Goal: Communication & Community: Answer question/provide support

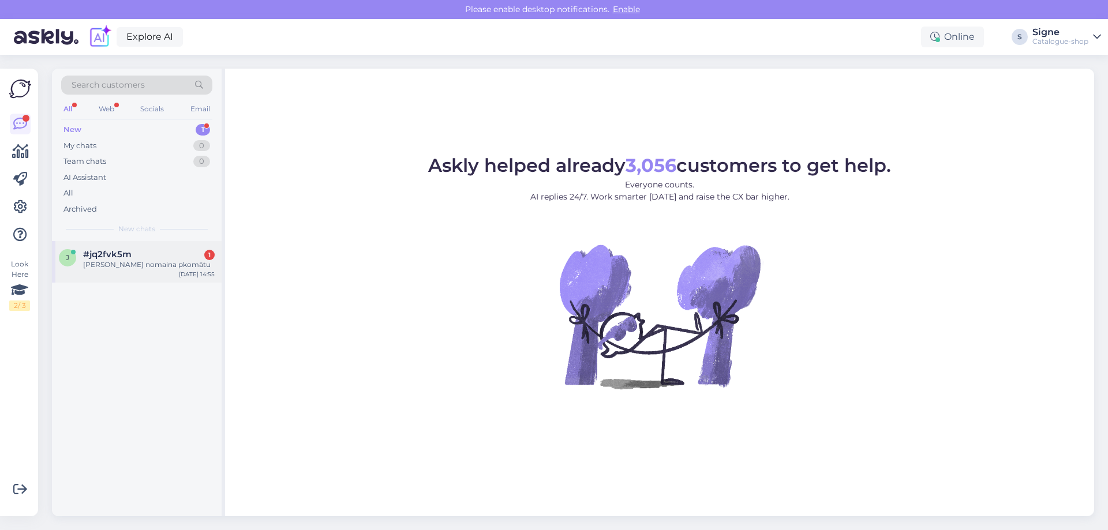
click at [149, 266] on div "[PERSON_NAME] nomaina pkomātu" at bounding box center [149, 265] width 132 height 10
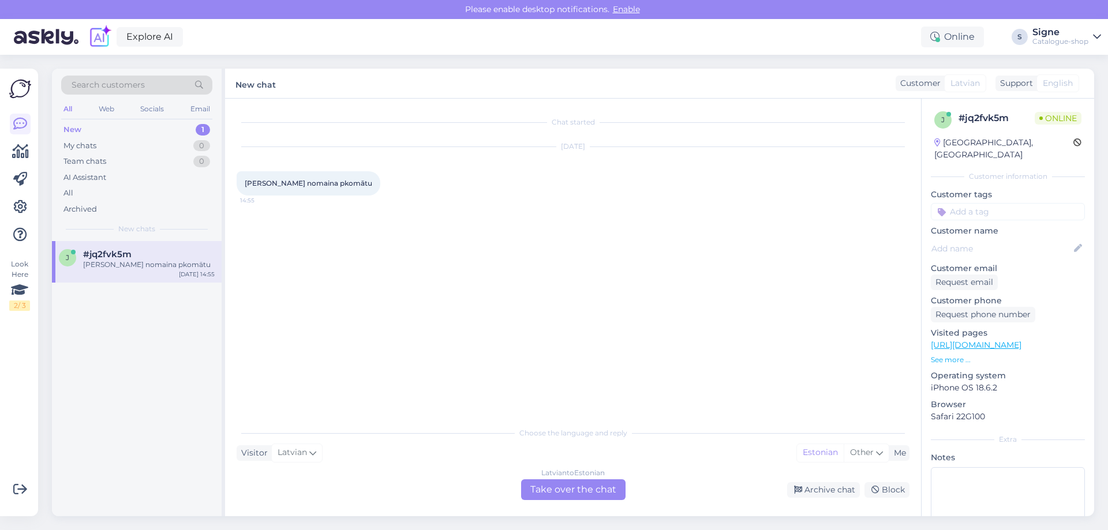
click at [563, 484] on div "[DEMOGRAPHIC_DATA] to Estonian Take over the chat" at bounding box center [573, 490] width 104 height 21
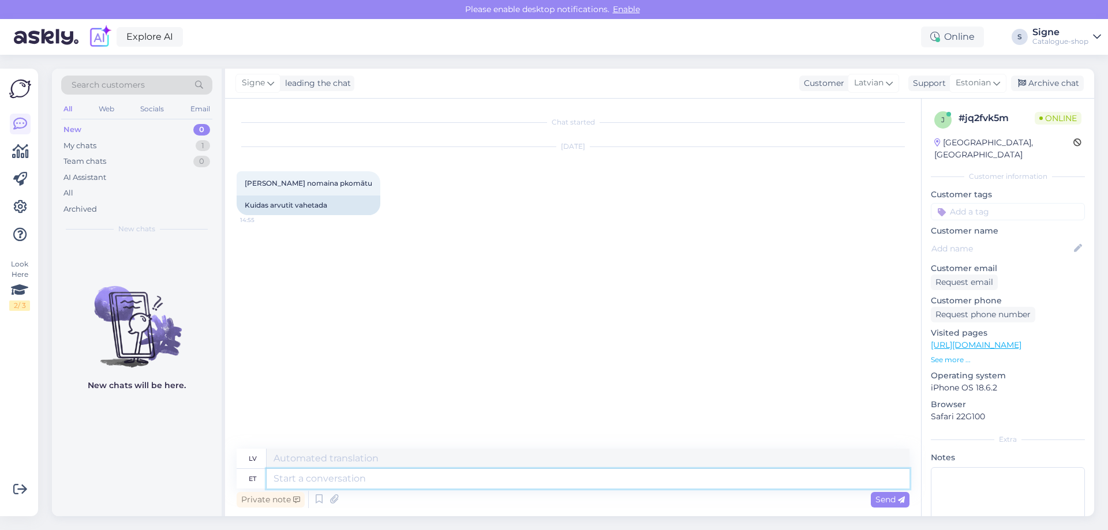
click at [308, 477] on textarea at bounding box center [588, 479] width 643 height 20
type textarea "Tere,"
type textarea "Sveiki,"
type textarea "Tere, palume"
type textarea "Sveiki, lūdzu."
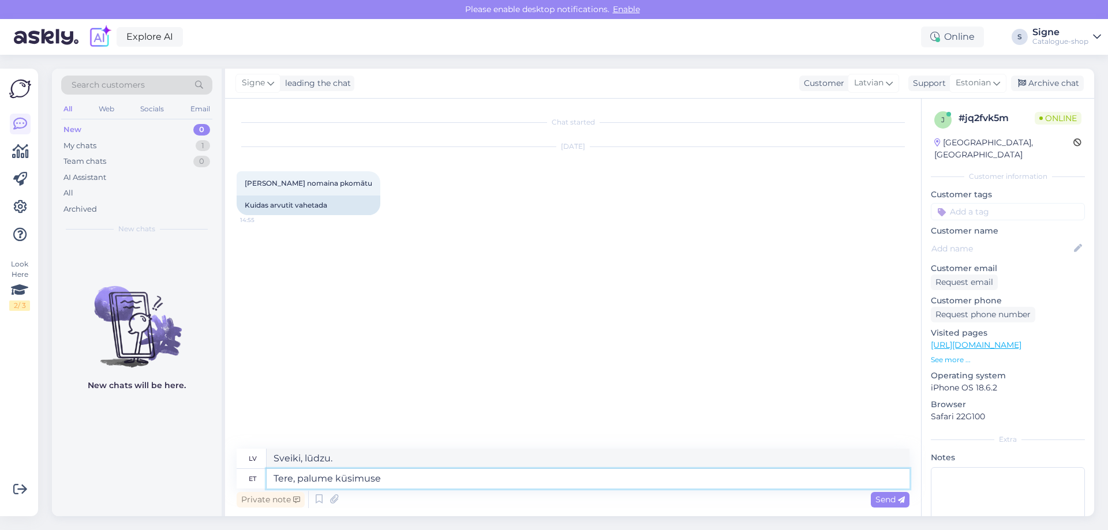
type textarea "Tere, palume küsimuse"
type textarea "Sveiki, mums ir jautājums."
type textarea "Tere, palume küsimuse täpsustust."
type textarea "Sveiki, lūdzu, precizējiet savu jautājumu."
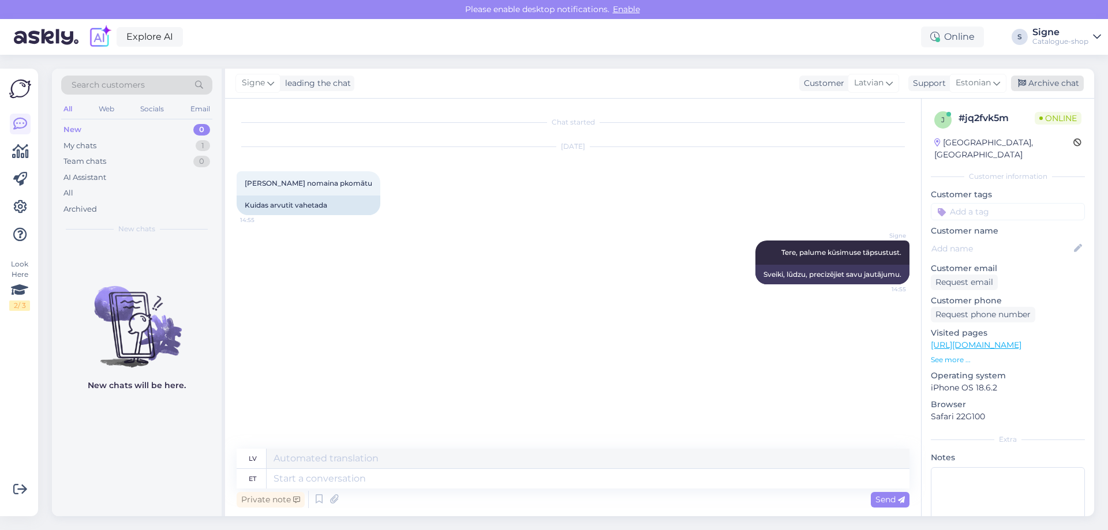
click at [1058, 81] on div "Archive chat" at bounding box center [1047, 84] width 73 height 16
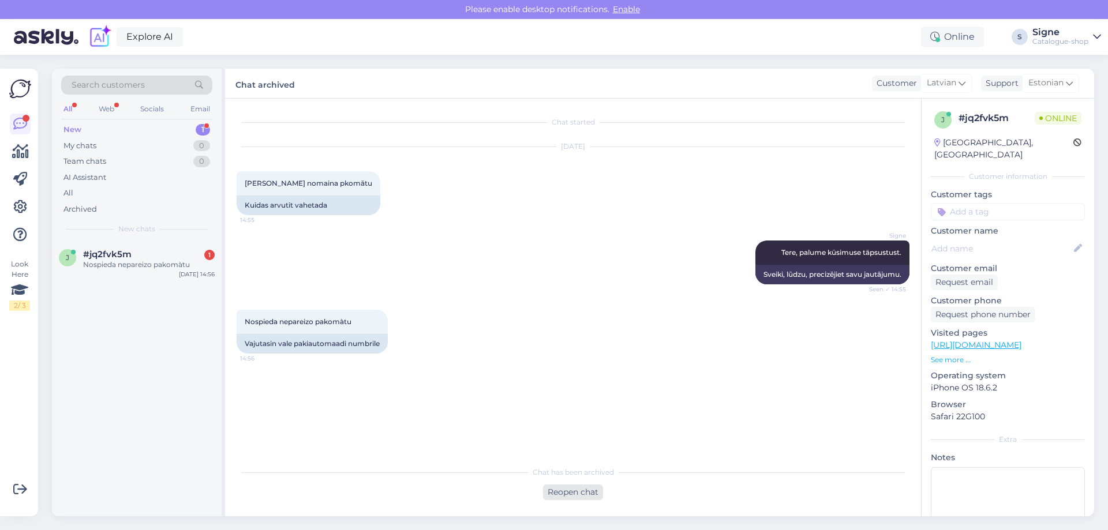
click at [574, 495] on div "Reopen chat" at bounding box center [573, 493] width 60 height 16
click at [578, 498] on div "[DEMOGRAPHIC_DATA] to Estonian Take over the chat" at bounding box center [573, 490] width 104 height 21
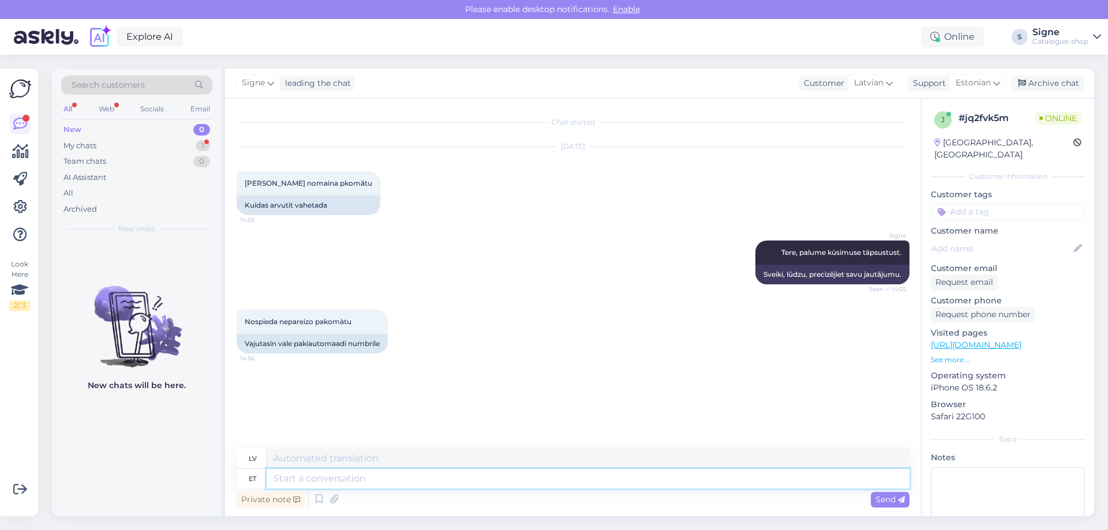
drag, startPoint x: 274, startPoint y: 478, endPoint x: 334, endPoint y: 478, distance: 60.0
click at [275, 478] on textarea at bounding box center [588, 479] width 643 height 20
type textarea "kas"
type textarea "vai"
type textarea "kas te"
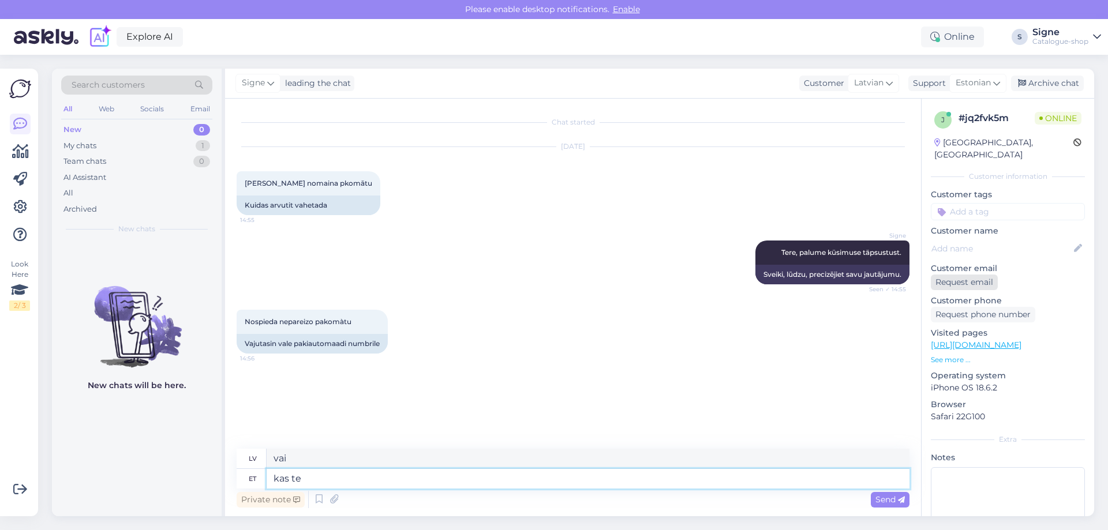
type textarea "vai tu esi?"
type textarea "kas te vormistasite"
type textarea "vai tu formalizēji"
type textarea "kas te vormistasite juba"
type textarea "Vai tu to jau formalizēji?"
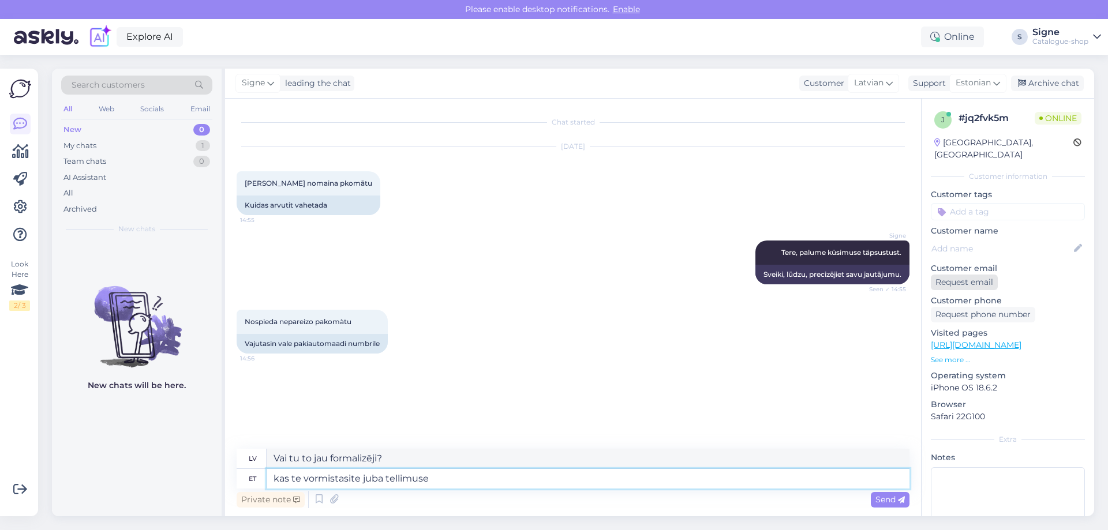
type textarea "kas te vormistasite juba tellimuse j"
type textarea "Vai jau esat veicis pasūtījumu?"
type textarea "kas te vormistasite juba tellimuse ja s"
type textarea "Vai jau esat veicis pasūtījumu un"
type textarea "kas te vormistasite juba tellimuse ja [PERSON_NAME]"
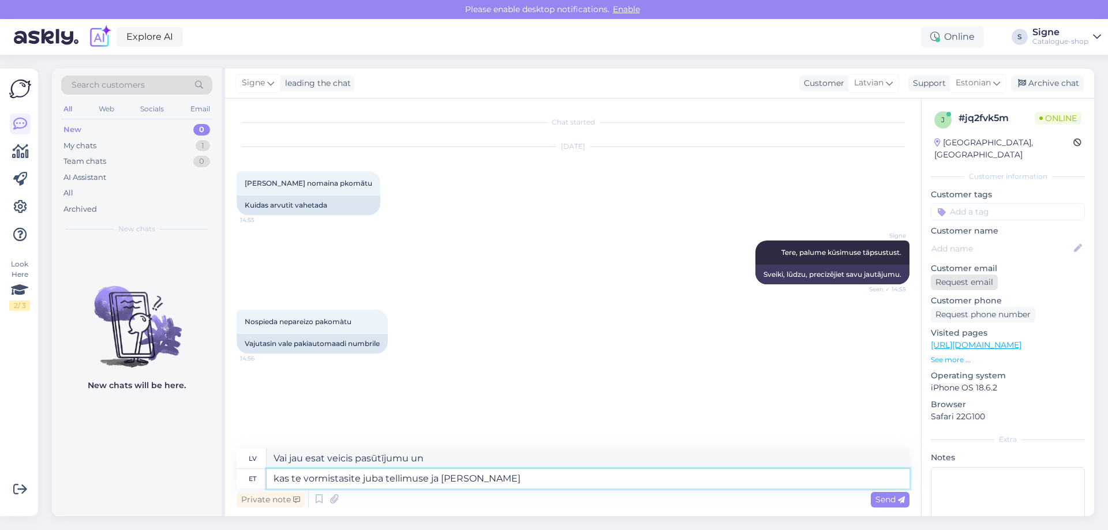
type textarea "Vai jau veici pasūtījumu un to saņēmi?"
type textarea "kas te vormistasite juba tellimuse ja saite tellimuse kinnituse?"
type textarea "Vai jau veicāt pasūtījumu un saņēmāt pasūtījuma apstiprinājumu?"
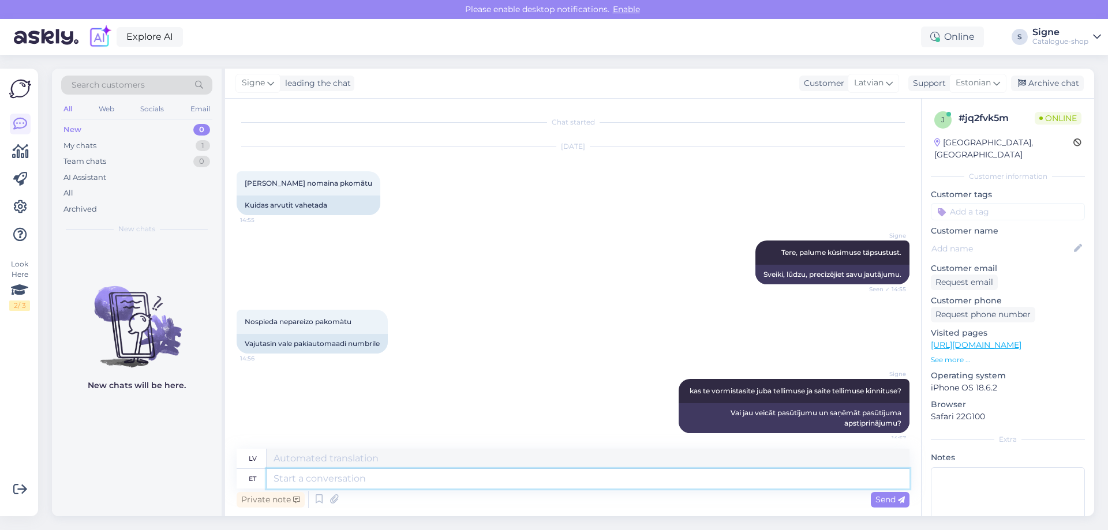
scroll to position [18, 0]
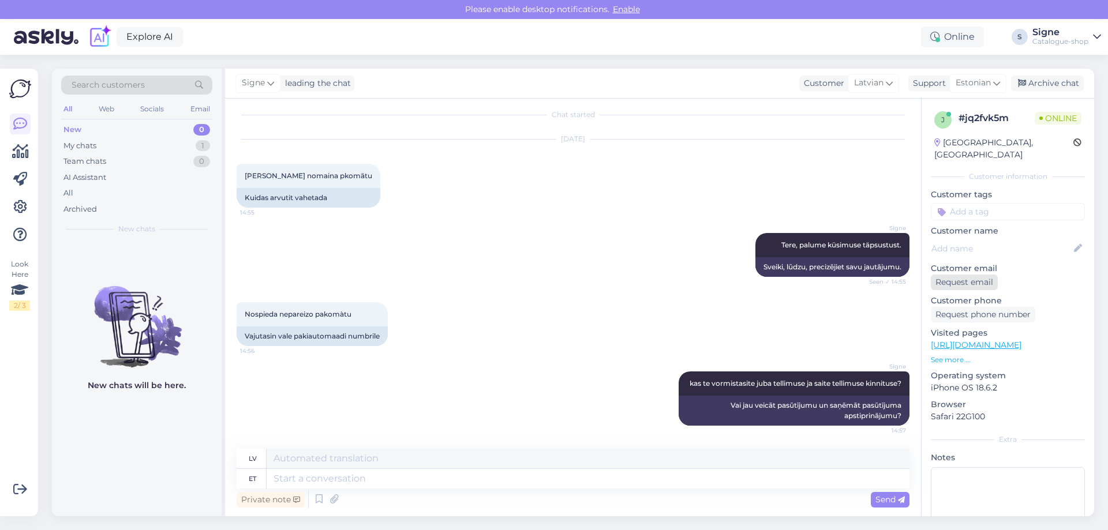
drag, startPoint x: 965, startPoint y: 272, endPoint x: 995, endPoint y: 334, distance: 68.1
click at [967, 275] on div "Request email" at bounding box center [964, 283] width 67 height 16
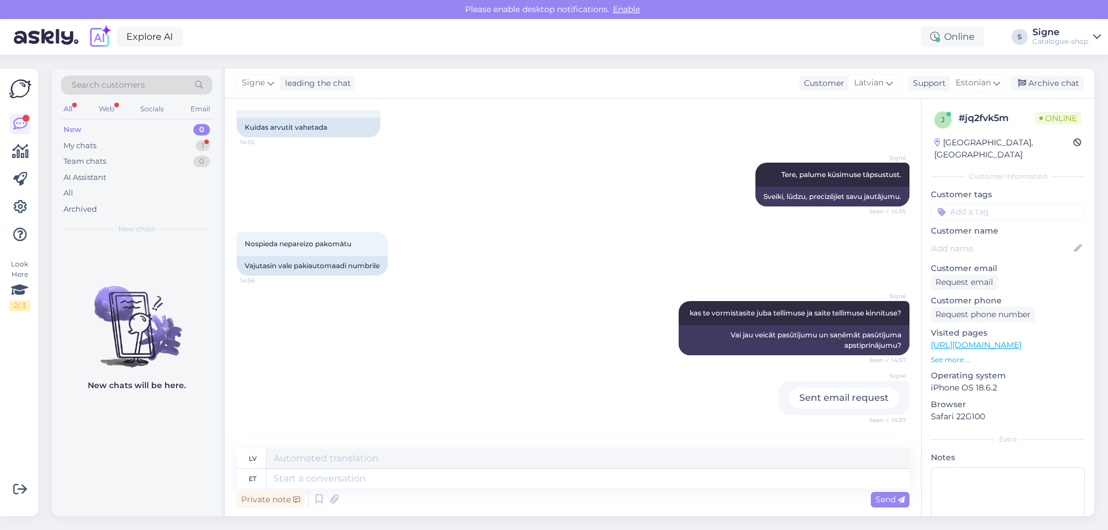
scroll to position [147, 0]
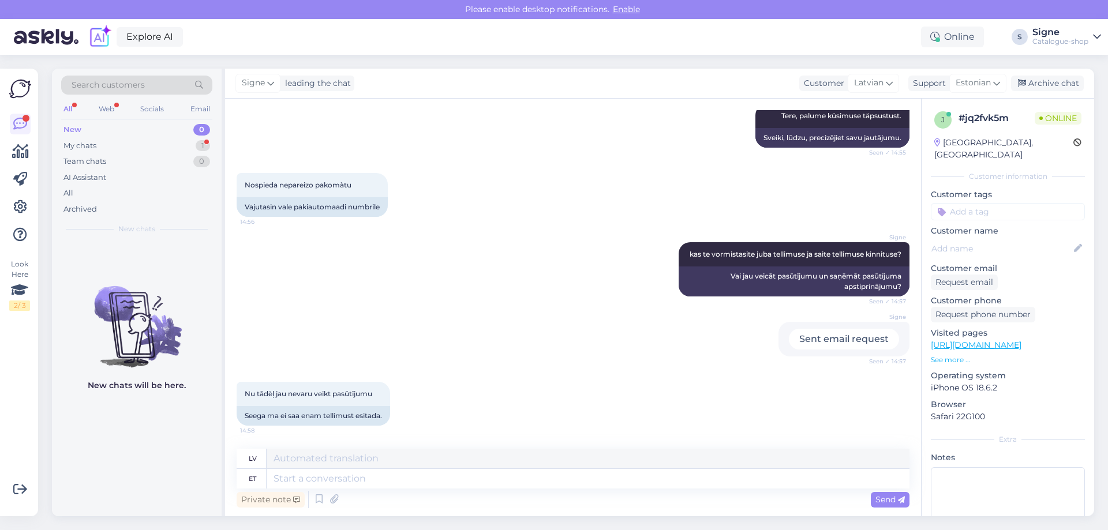
click at [396, 489] on div "Private note Send" at bounding box center [573, 500] width 673 height 22
click at [409, 469] on textarea at bounding box center [588, 479] width 643 height 20
type textarea "T"
type textarea "kes"
type textarea "PVO"
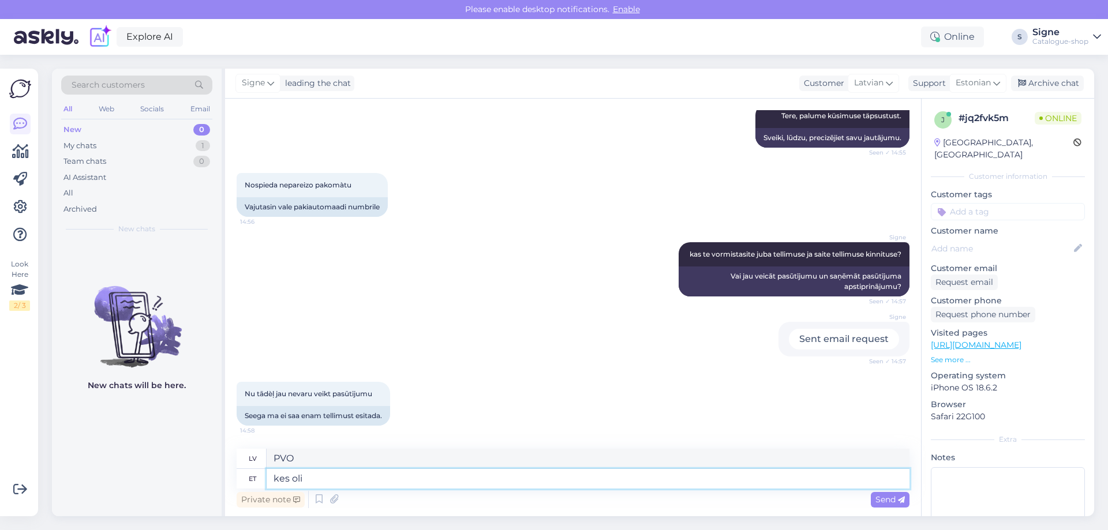
type textarea "kes oli"
type textarea "kurš bija"
type textarea "kes oli tellijaks,"
type textarea "kas bija klients,"
type textarea "kes oli tellijaks, palume ee"
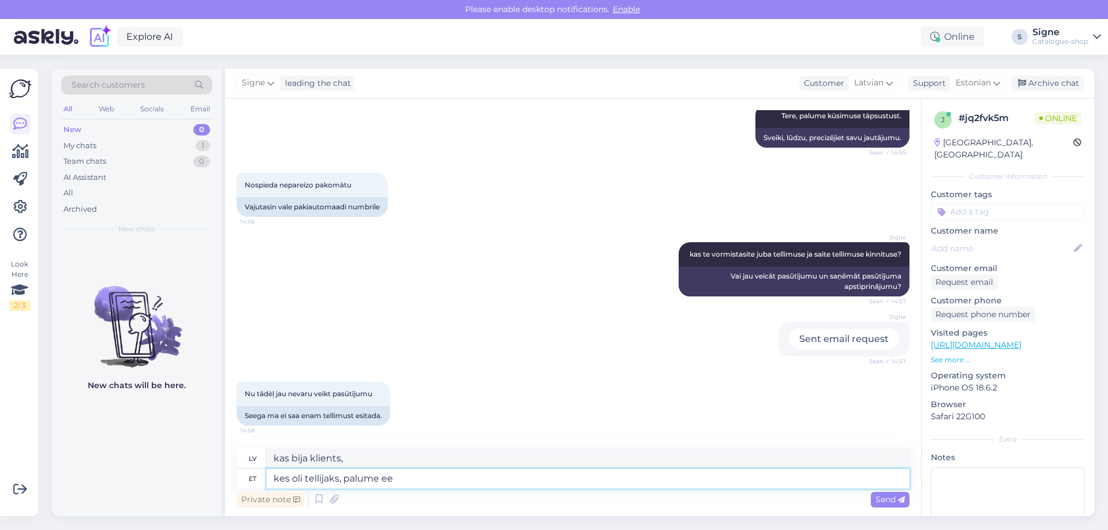
type textarea "Kas bija klients, lūdzu?"
type textarea "kes oli tellijaks, palume ees"
type textarea "Kas, lūdzu, bija klients?"
type textarea "kes oli tellijaks, palume ees ja"
type textarea "Kas bija klients, lūdzu, nāciet klāt un"
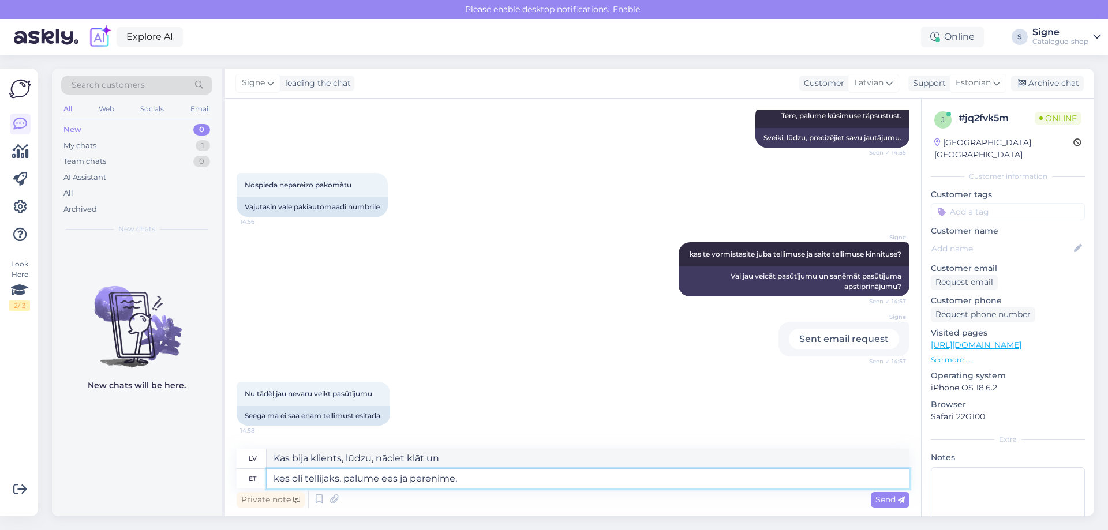
type textarea "kes oli tellijaks, palume ees ja perenime,"
type textarea "Kas bija klients? Lūdzu, norādiet savu vārdu un uzvārdu."
type textarea "kes oli tellijaks, palume ees ja perenime, saame"
type textarea "kas bija klients, mēs jautājam vārdu un uzvārdu, mēs iegūstam"
type textarea "kes oli tellijaks, palume ees ja perenime, saame kättesaamiskohta"
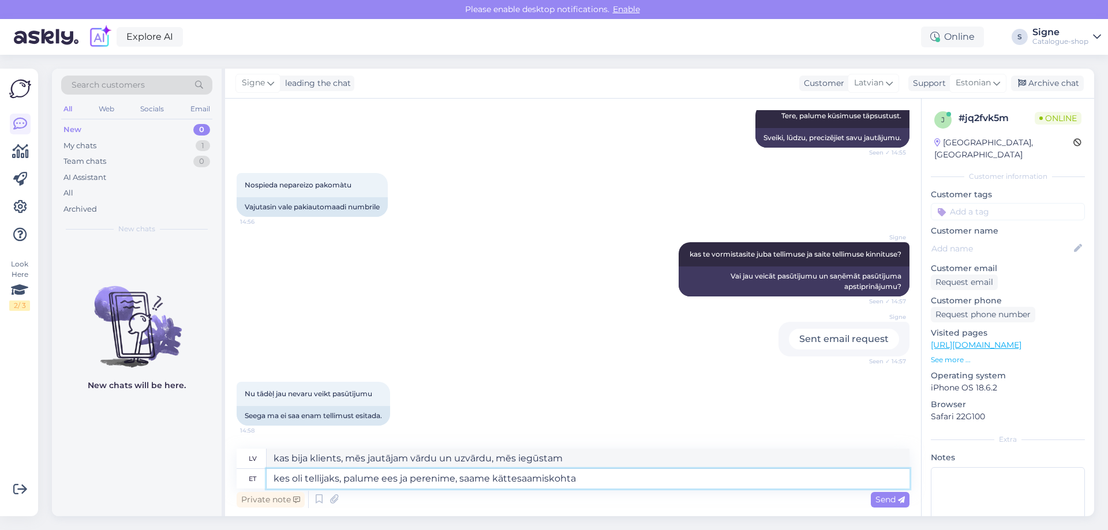
type textarea "kas pasūtīja, mēs lūdzam vārdu un uzvārdu, mēs saņemam saņemšanas vietu"
type textarea "kes oli tellijaks, palume ees ja perenime, saame kättesaamiskohta korrigeerida."
type textarea "Lūdzam pasūtītāja vārdu un uzvārdu, lai varētu labot piegādes vietu."
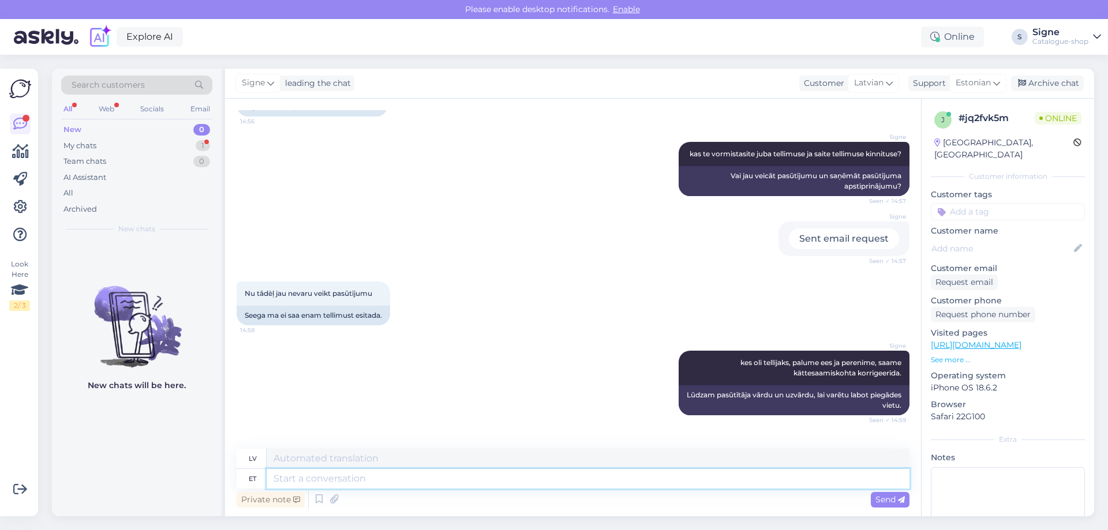
scroll to position [306, 0]
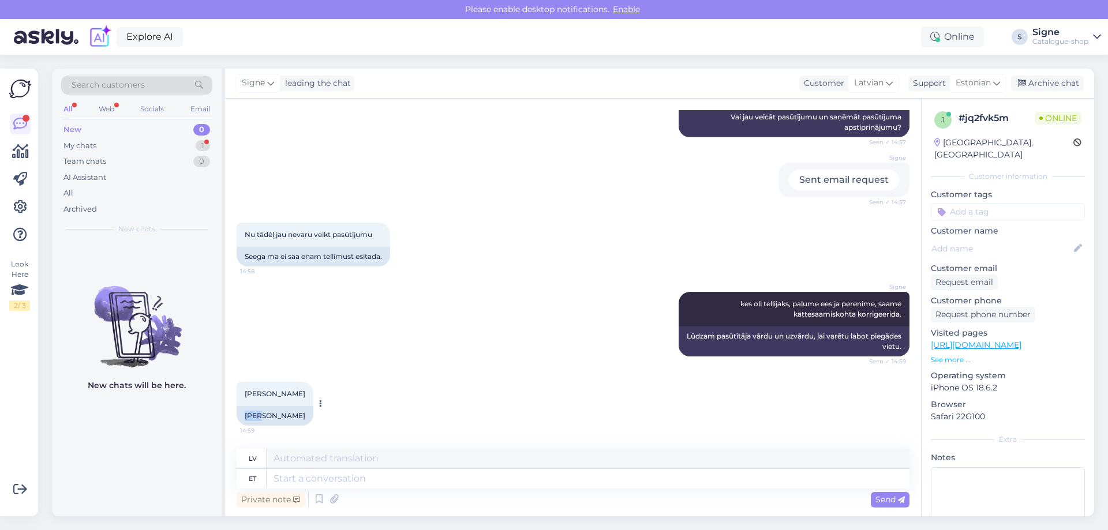
drag, startPoint x: 245, startPoint y: 417, endPoint x: 258, endPoint y: 417, distance: 13.3
click at [258, 417] on div "[PERSON_NAME]" at bounding box center [275, 416] width 77 height 20
copy div "Aija"
drag, startPoint x: 290, startPoint y: 481, endPoint x: 307, endPoint y: 481, distance: 17.3
click at [290, 481] on textarea at bounding box center [588, 479] width 643 height 20
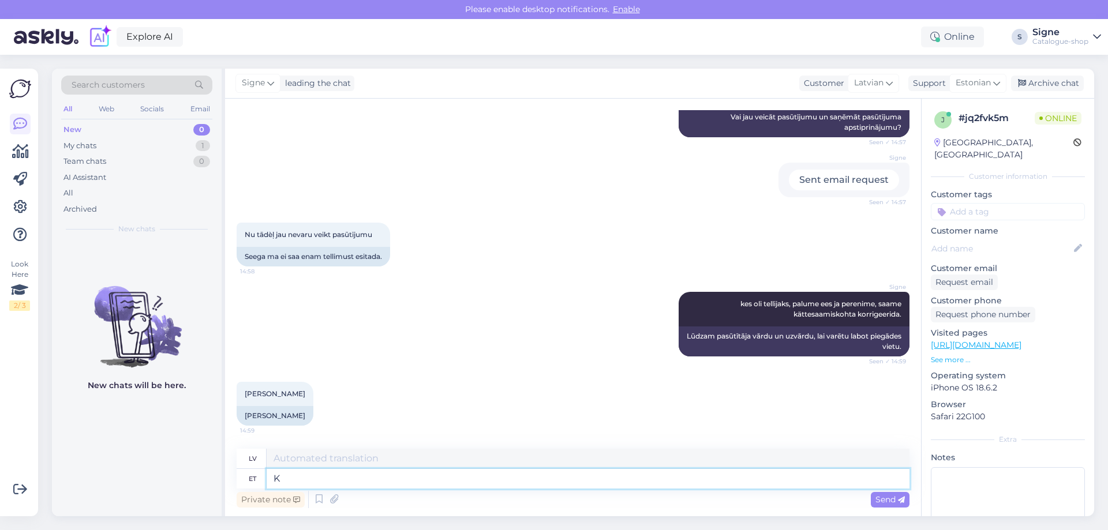
type textarea "KA"
type textarea "Labi"
type textarea "KAHJUKS"
type textarea "DIEMŽĒL"
type textarea "K"
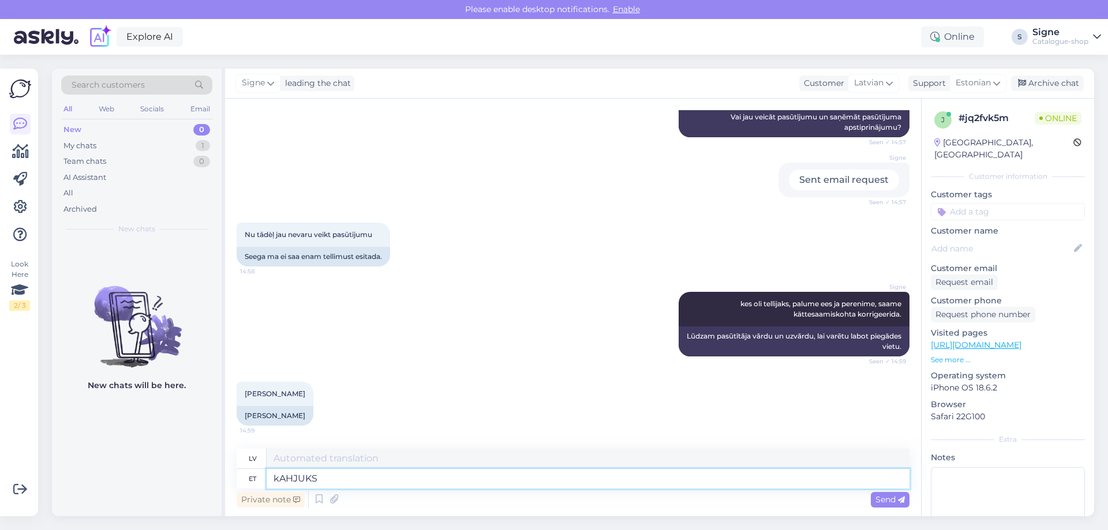
type textarea "kAHJUKS"
type textarea "DIEMŽĒL"
type textarea "kAHJUKS EI L"
type textarea "DIEMŽĒL NĒ"
type textarea "kAHJUKS EI LEIA"
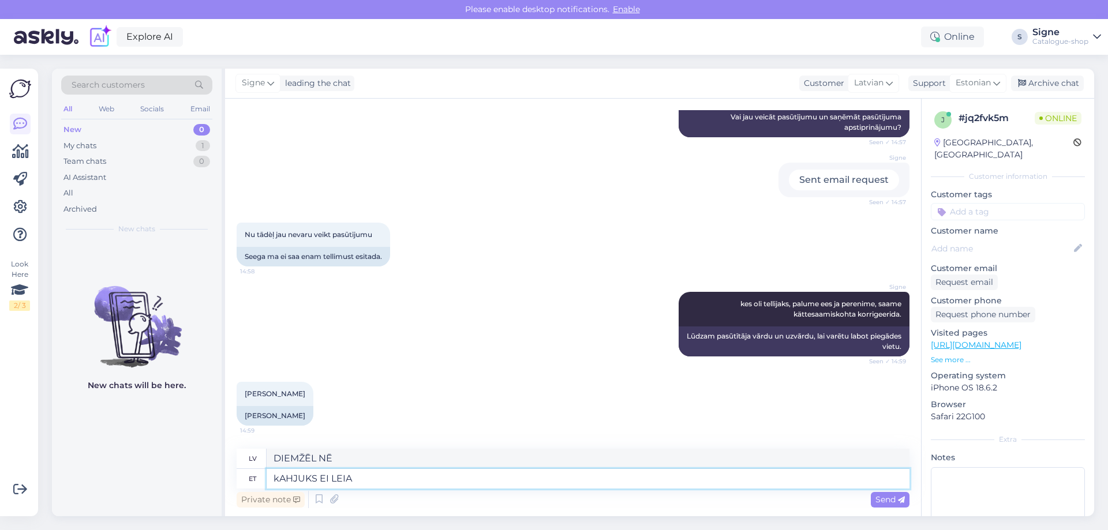
type textarea "DIEMŽĒL NAV ATRASTS"
type textarea "kAHJUKS EI [PERSON_NAME]"
type textarea "ATVAINOJIET, MĒS NEVARAM JŪS ATRAST"
type textarea "kAHJUKS EI [PERSON_NAME] TELLIMUST"
type textarea "ATVAINOJIET, MĒS NEVARAM ATRAST JŪSU PASŪTĪJUMU."
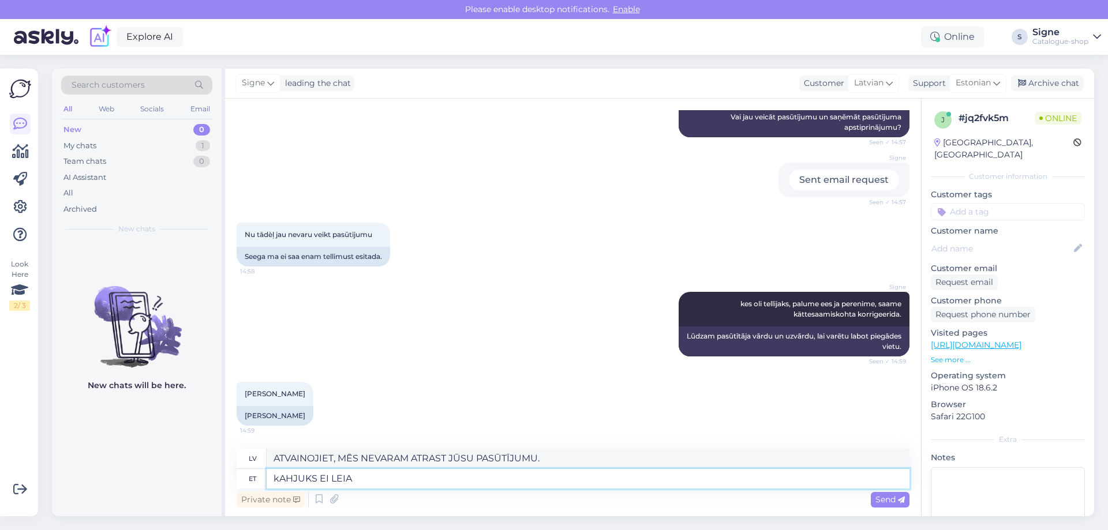
type textarea "kAHJUKS EI LEIA"
type textarea "ATVAINOJIET, MĒS NEVARAM JŪS ATRAST"
type textarea "kAHJU"
type textarea "DIEMŽĒL NĒ"
type textarea "kAH"
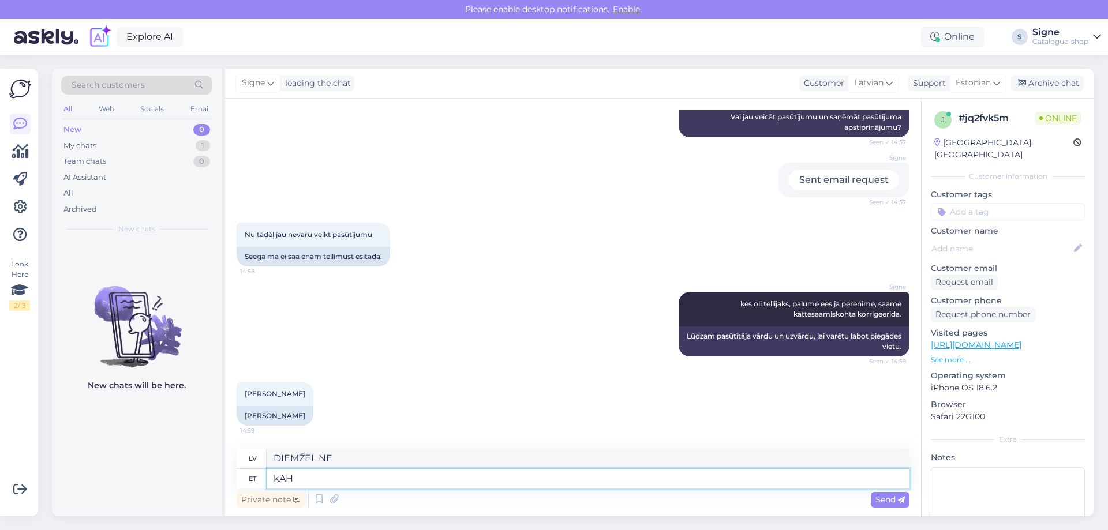
type textarea "DIEMŽĒL NAV ATRASTS"
type textarea "kA"
type textarea "DIEMŽĒL"
type textarea "k"
type textarea "kahjuks"
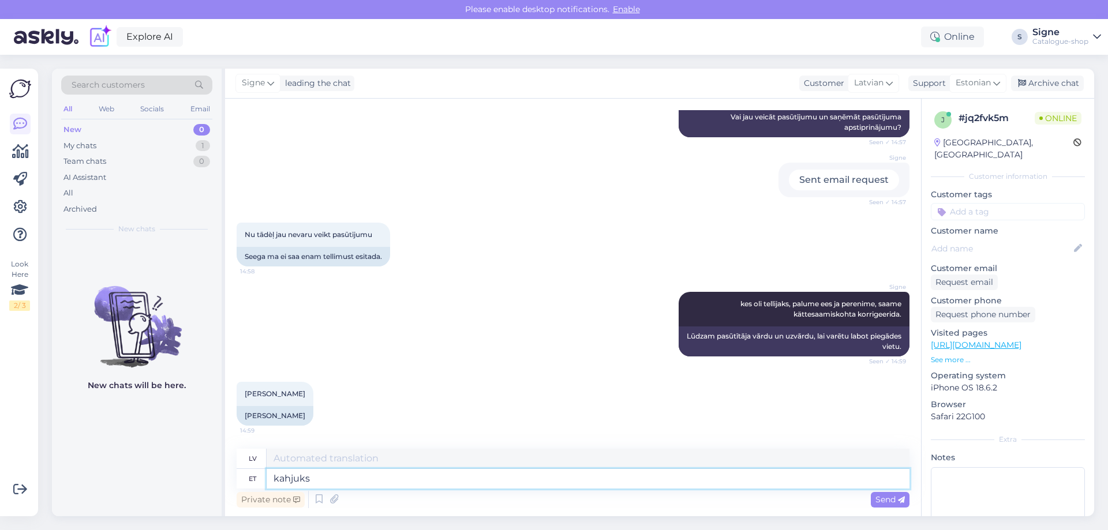
type textarea "diemžēl"
type textarea "kahjuks ei"
type textarea "diemžēl nē"
type textarea "kahjuks ei leia"
type textarea "diemžēl nav atrasts"
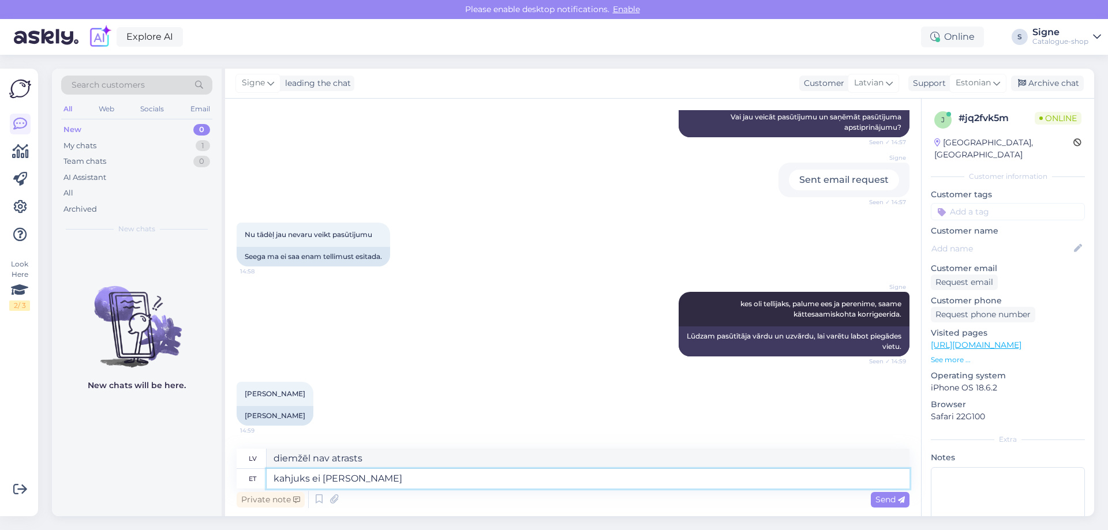
type textarea "kahjuks ei [PERSON_NAME] t"
type textarea "diemžēl jūs nevarat atrast"
type textarea "kahjuks ei [PERSON_NAME] tellimust"
type textarea "Diemžēl jūsu pasūtījumu nevar atrast."
type textarea "kahjuks ei [PERSON_NAME] tellimust , p"
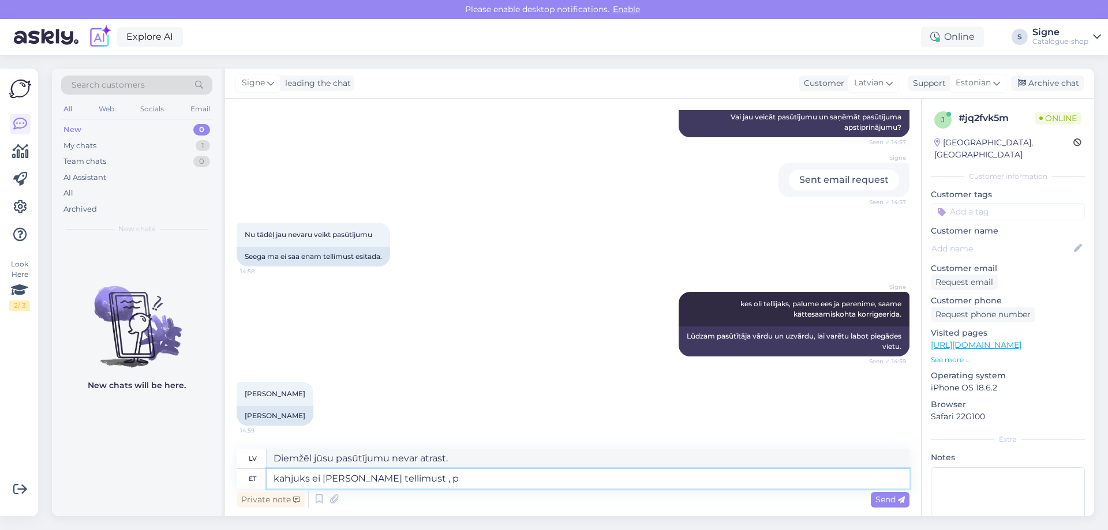
type textarea "Diemžēl jūsu pasūtījumu nevar atrast,"
type textarea "kahjuks ei [PERSON_NAME] tellimust , palume"
type textarea "Diemžēl mēs nevaram atrast jūsu pasūtījumu, lūdzu"
type textarea "kahjuks ei [PERSON_NAME] tellimust , palume muutke"
type textarea "Diemžēl mēs nevaram atrast jūsu pasūtījumu, lūdzu, nomainiet to."
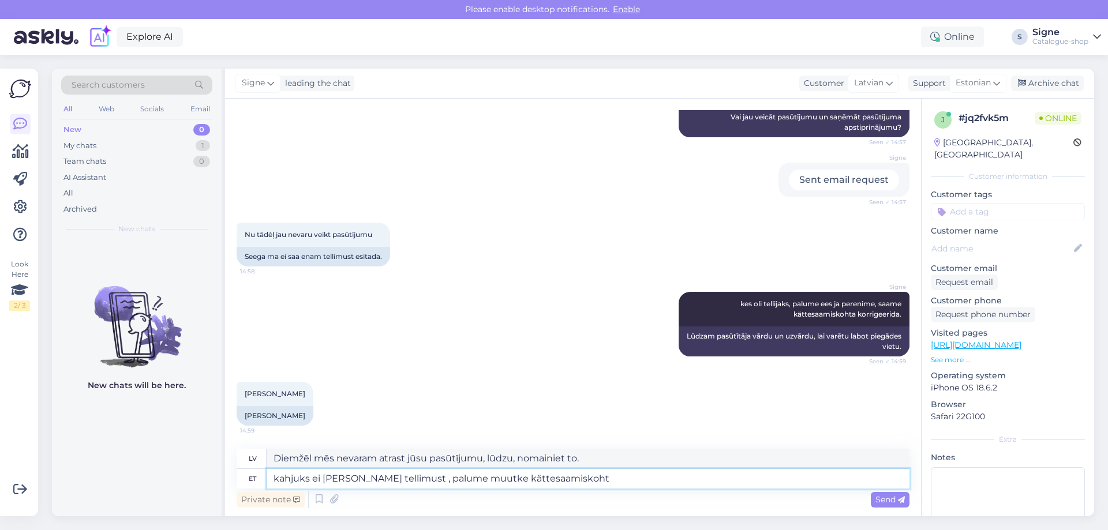
type textarea "kahjuks ei [PERSON_NAME] tellimust , palume muutke kättesaamiskoht"
type textarea "Diemžēl mēs nevaram atrast jūsu pasūtījumu, lūdzu, nomainiet saņemšanas vietu."
type textarea "kahjuks ei [PERSON_NAME] tellimust , palume muutke kättesaamiskoht ning"
type textarea "Diemžēl mēs nevaram atrast jūsu pasūtījumu, lūdzu, nomainiet saņemšanas vietu un"
type textarea "kahjuks ei [PERSON_NAME] tellimust , palume muutke kättesaamiskoht ning vormist…"
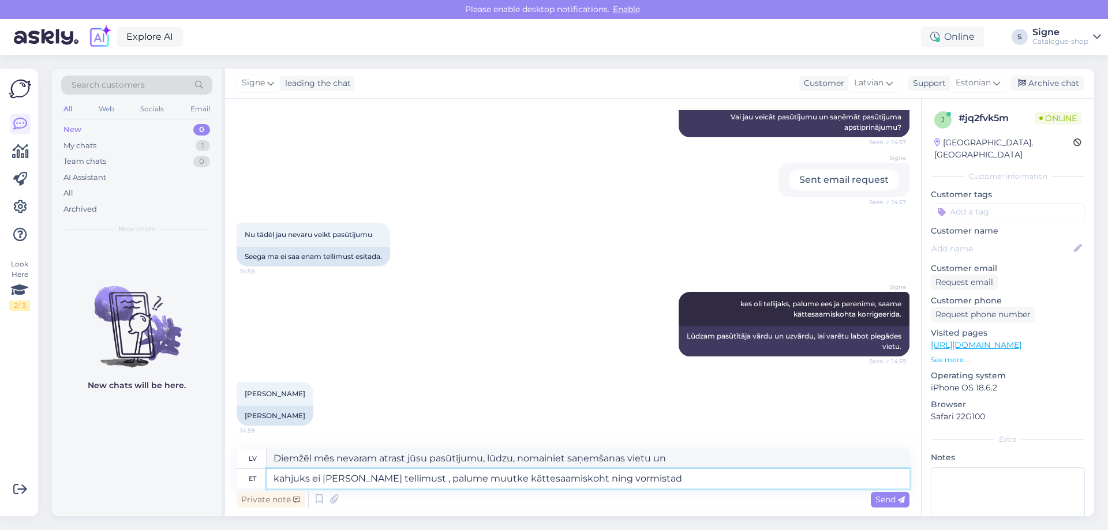
type textarea "Diemžēl mēs nevaram atrast jūsu pasūtījumu, lūdzu, nomainiet saņemšanas vietu u…"
type textarea "kahjuks ei [PERSON_NAME] tellimust , palume muutke kättesaamiskoht ning vormist…"
type textarea "Diemžēl mēs nevaram atrast jūsu pasūtījumu, lūdzu, nomainiet saņemšanas vietu u…"
type textarea "kahjuks ei [PERSON_NAME] tellimust , palume muutke kättesaamiskoht ning vormist…"
type textarea "Diemžēl mēs nevaram atrast jūsu pasūtījumu. Lūdzu, nomainiet saņemšanas vietu u…"
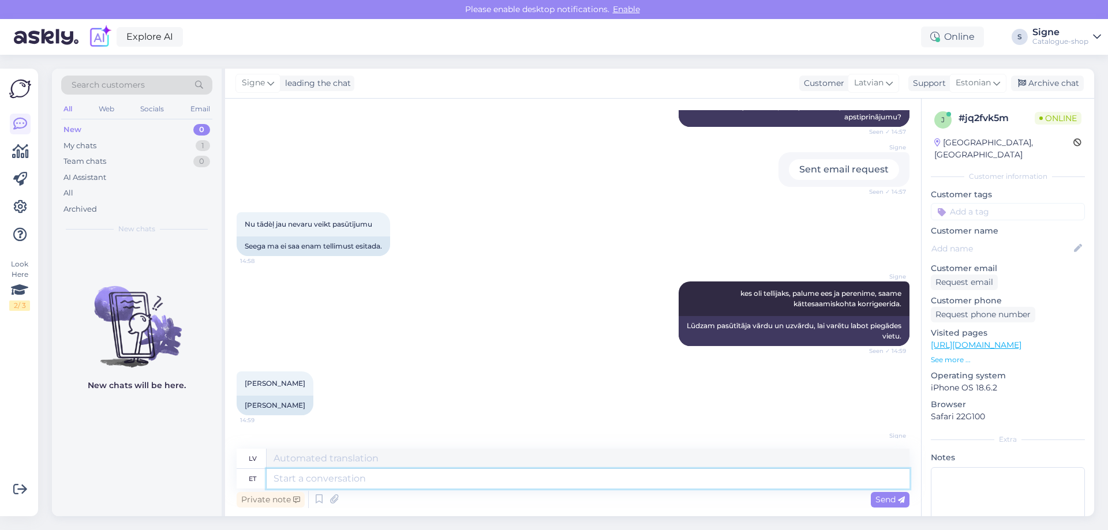
scroll to position [396, 0]
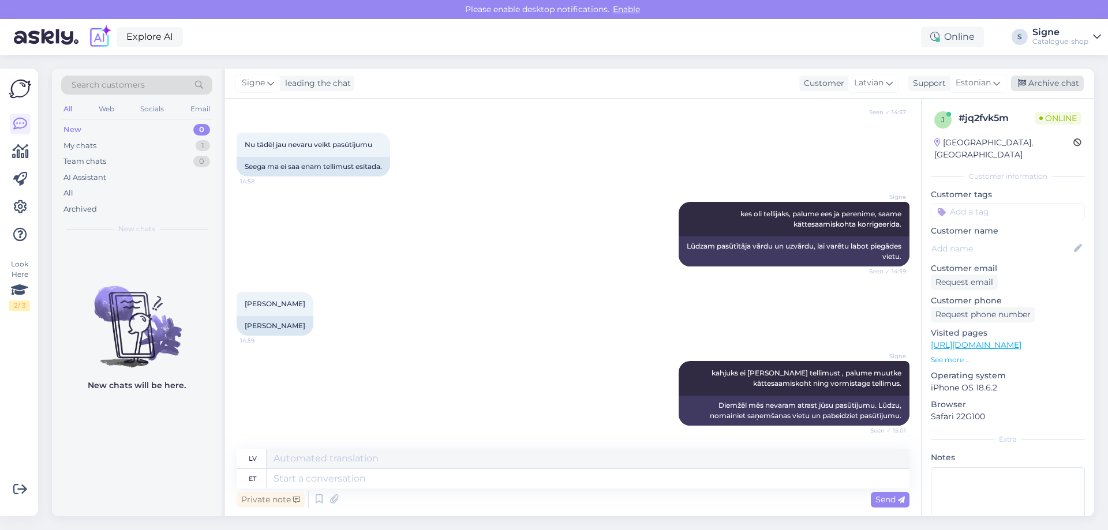
click at [1041, 77] on div "Archive chat" at bounding box center [1047, 84] width 73 height 16
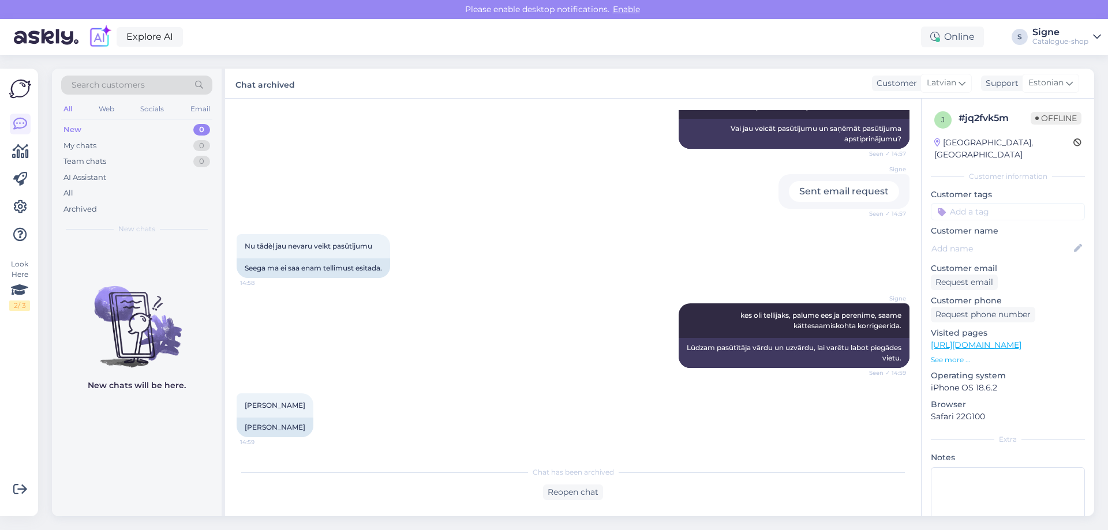
scroll to position [385, 0]
